Goal: Task Accomplishment & Management: Manage account settings

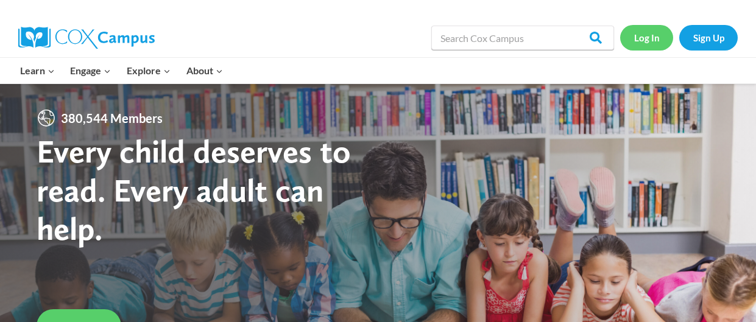
click at [628, 32] on link "Log In" at bounding box center [646, 37] width 53 height 25
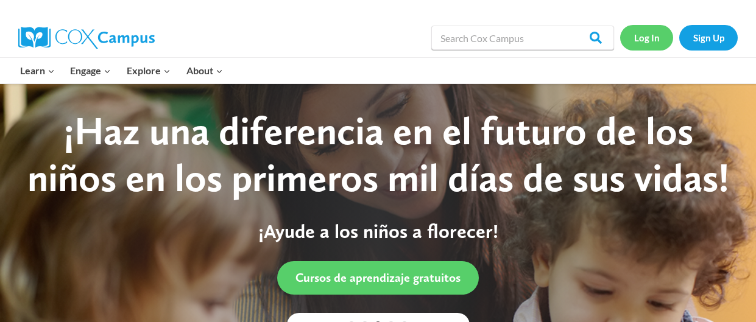
click at [635, 37] on link "Log In" at bounding box center [646, 37] width 53 height 25
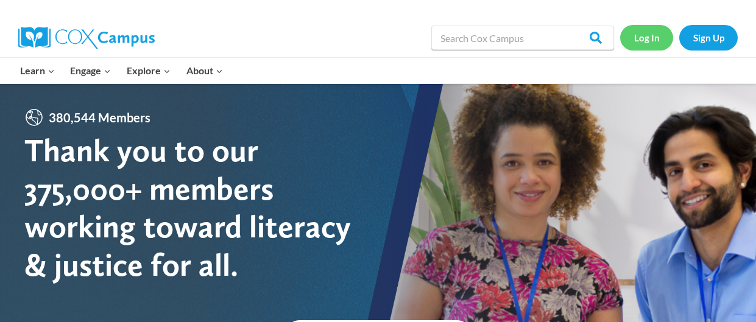
click at [654, 49] on link "Log In" at bounding box center [646, 37] width 53 height 25
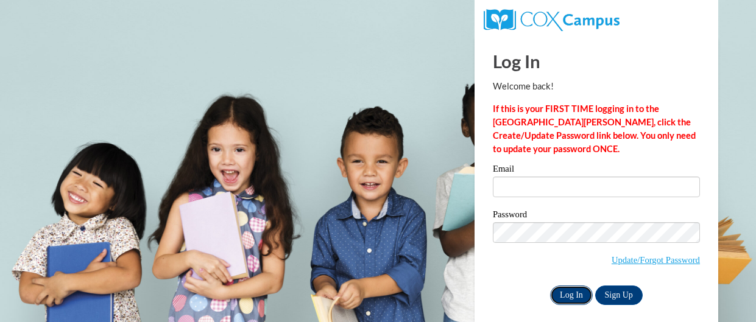
click at [571, 297] on input "Log In" at bounding box center [571, 296] width 43 height 20
